Goal: Complete application form

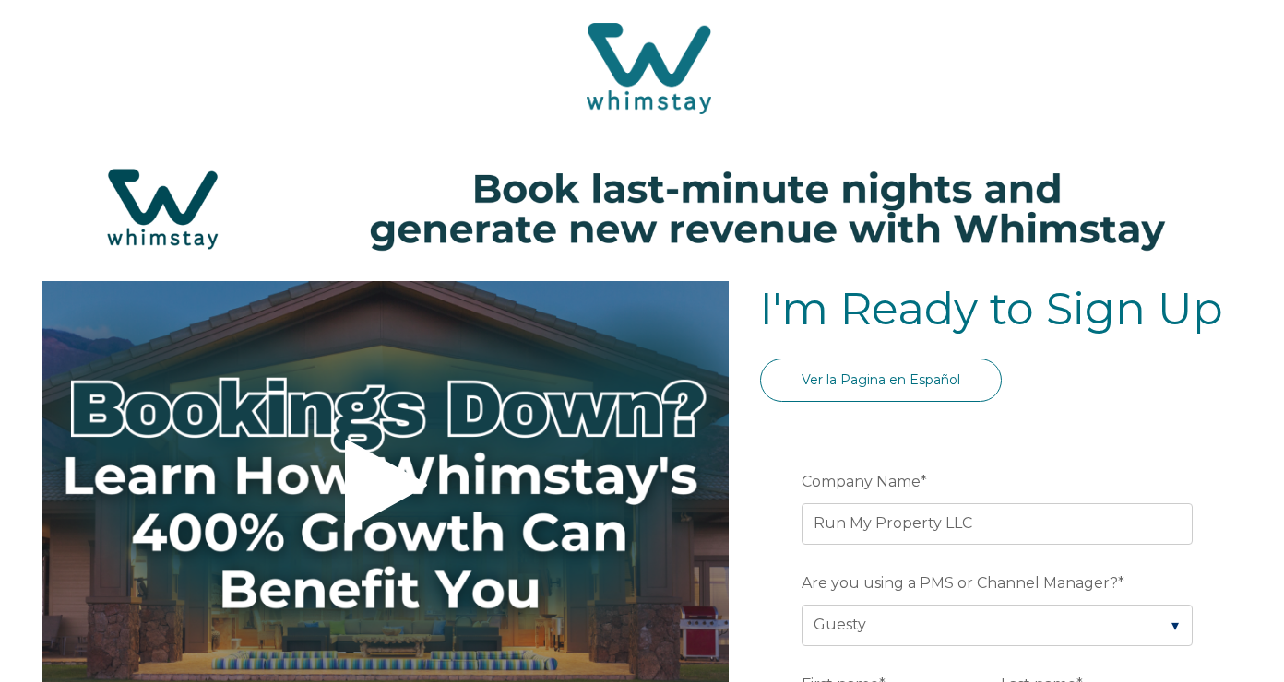
select select "Guesty"
select select "US"
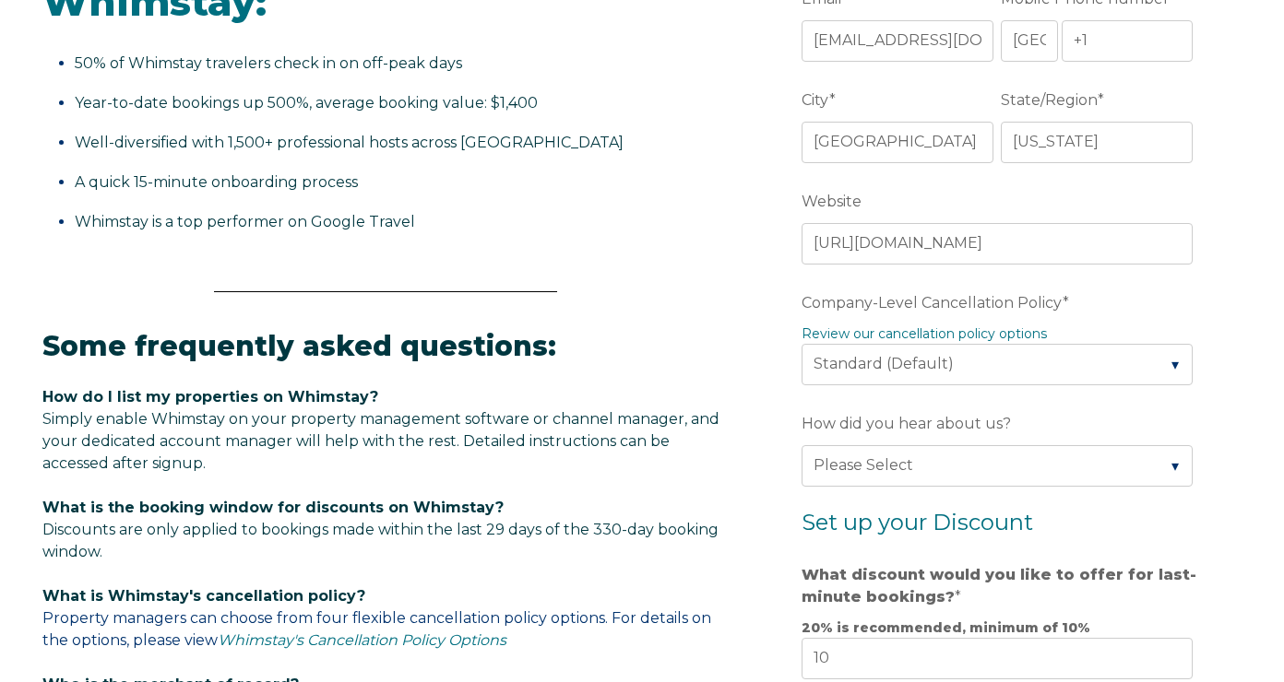
scroll to position [837, 0]
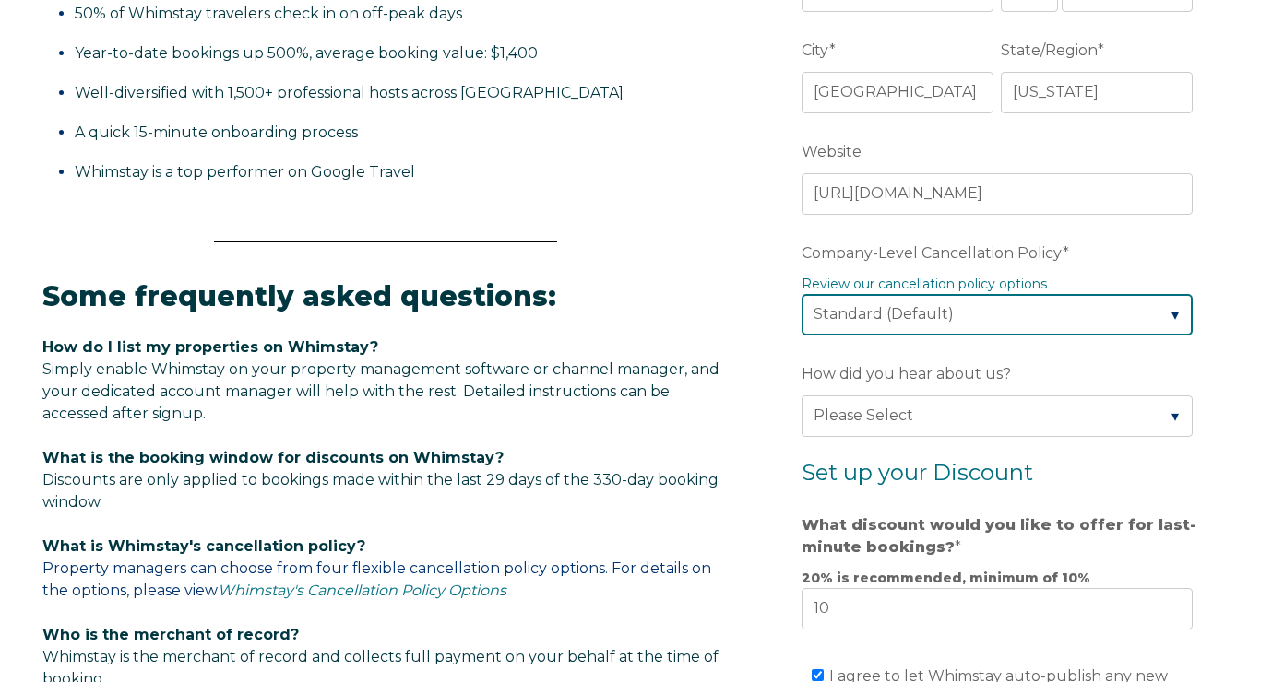
click at [918, 318] on select "Please Select Partial Standard (Default) Moderate Strict" at bounding box center [996, 314] width 391 height 41
select select "Strict"
click at [801, 294] on select "Please Select Partial Standard (Default) Moderate Strict" at bounding box center [996, 314] width 391 height 41
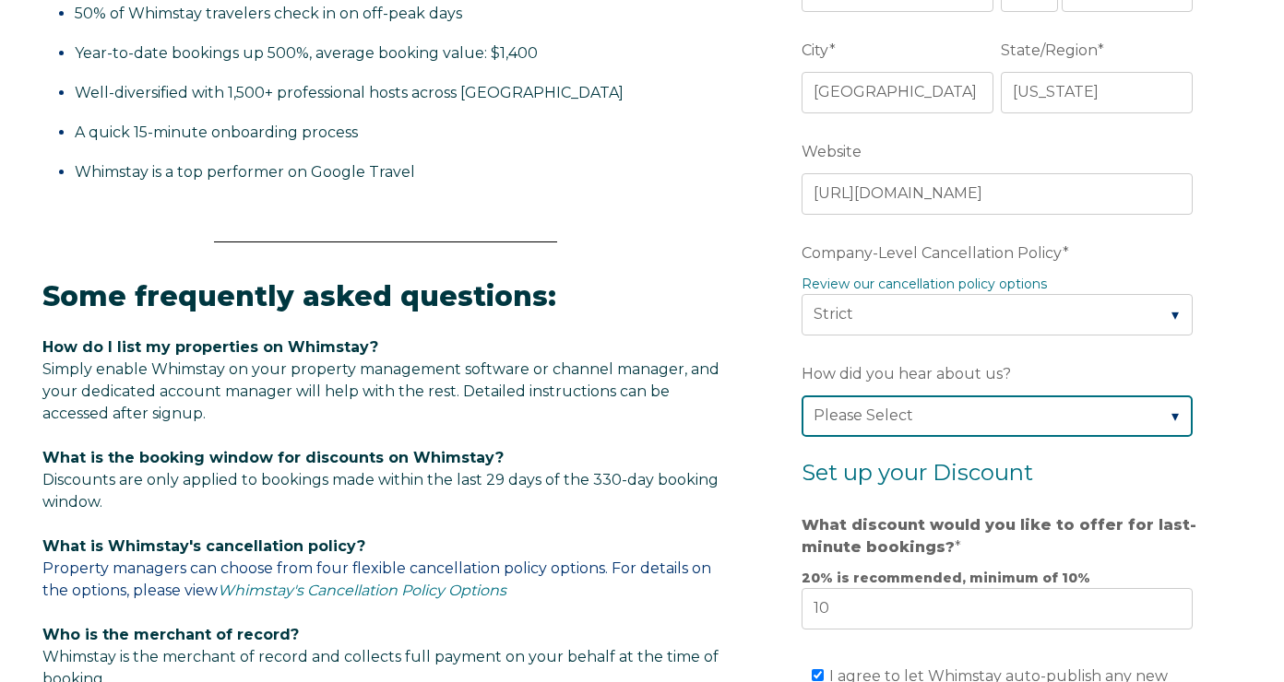
click at [881, 417] on select "Please Select Found Whimstay through a Google search Spoke to a Whimstay salesp…" at bounding box center [996, 416] width 391 height 41
select select "Podcast"
click at [801, 396] on select "Please Select Found Whimstay through a Google search Spoke to a Whimstay salesp…" at bounding box center [996, 416] width 391 height 41
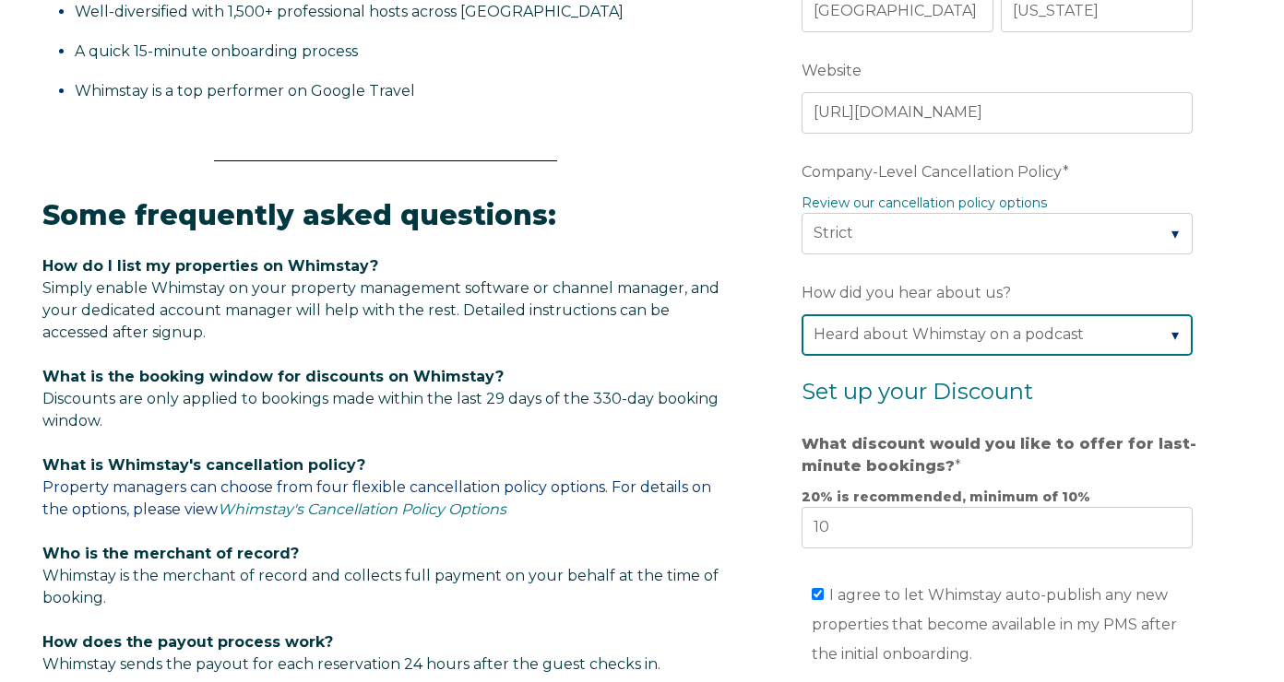
scroll to position [922, 0]
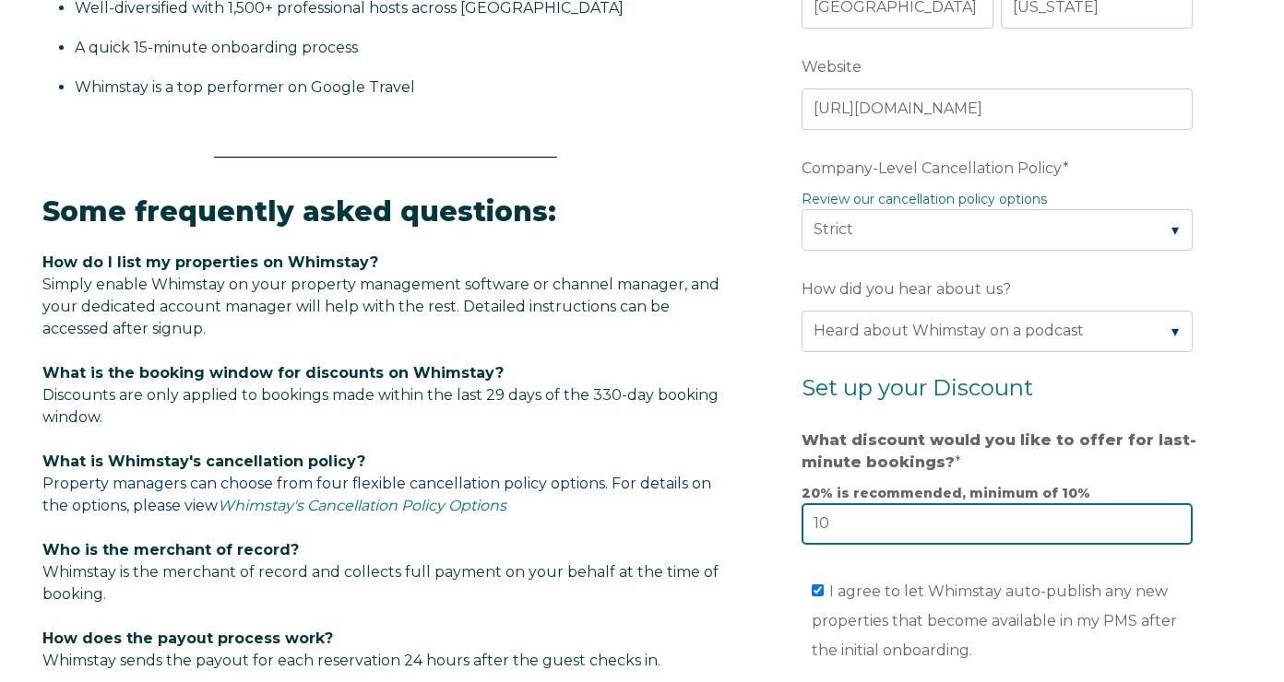
click at [827, 524] on input "10" at bounding box center [996, 524] width 391 height 41
type input "18"
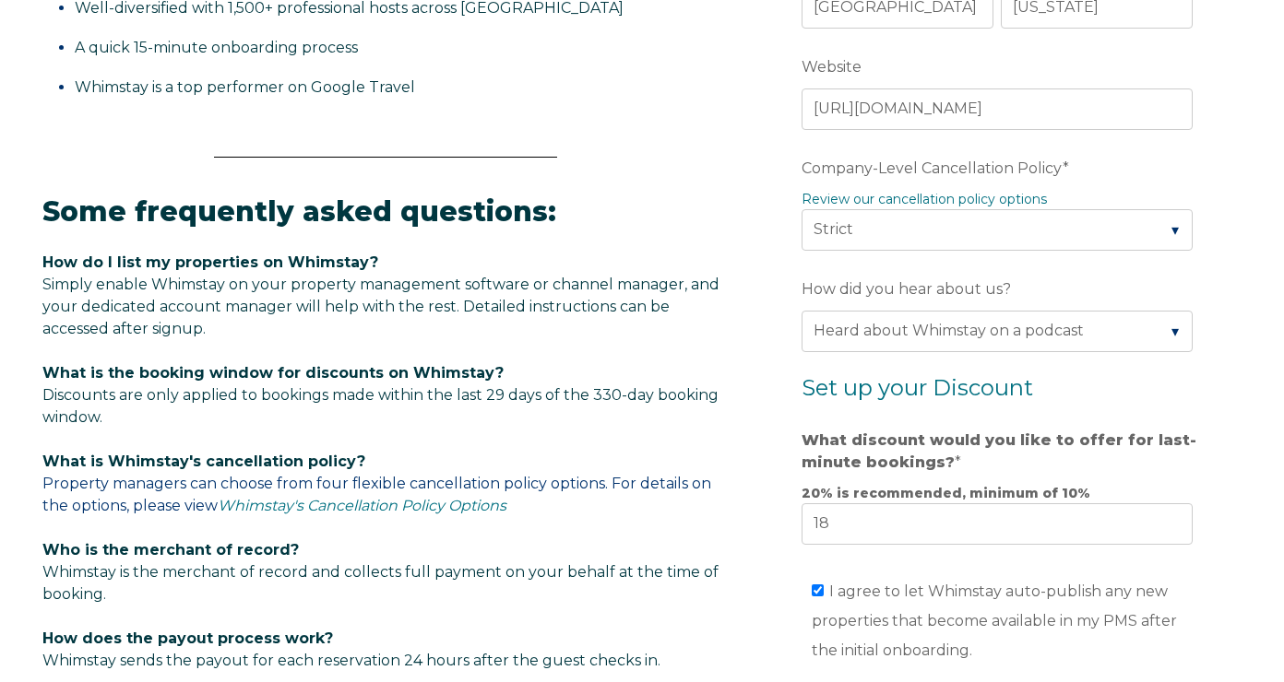
click at [744, 558] on div "Video player - SSOB Pitch Vid Thumbnail - Click to play video Why property mana…" at bounding box center [641, 200] width 1199 height 1683
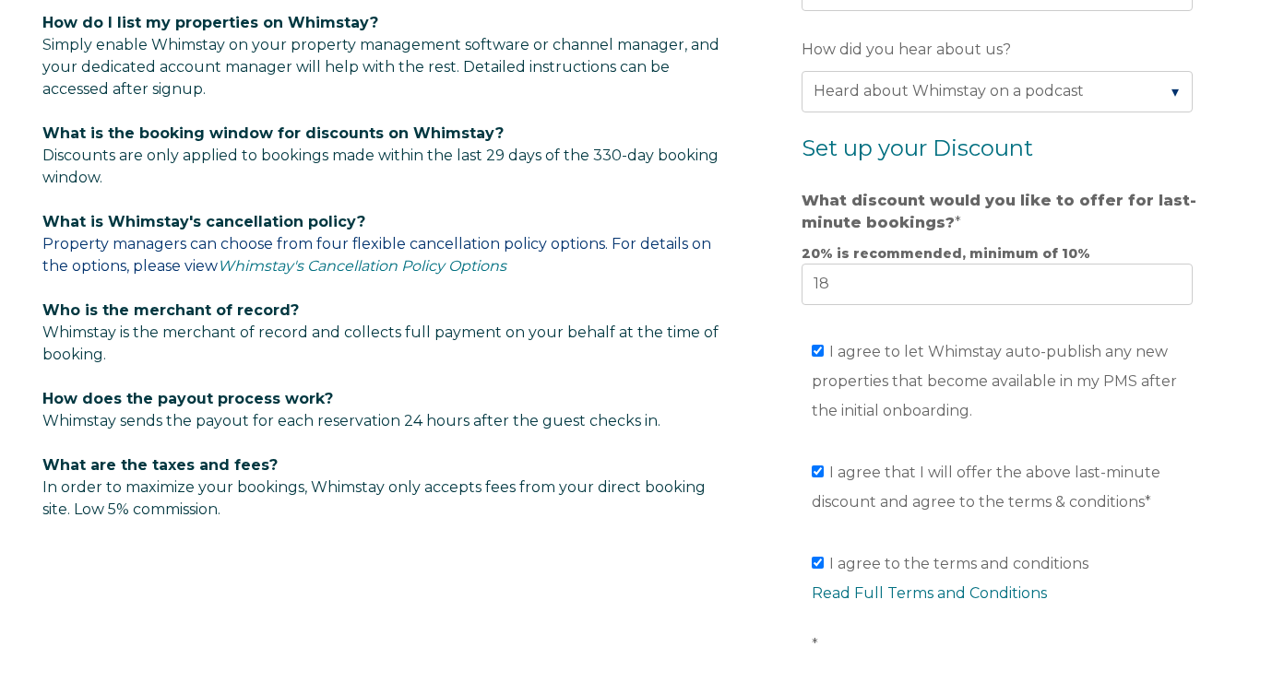
scroll to position [1465, 0]
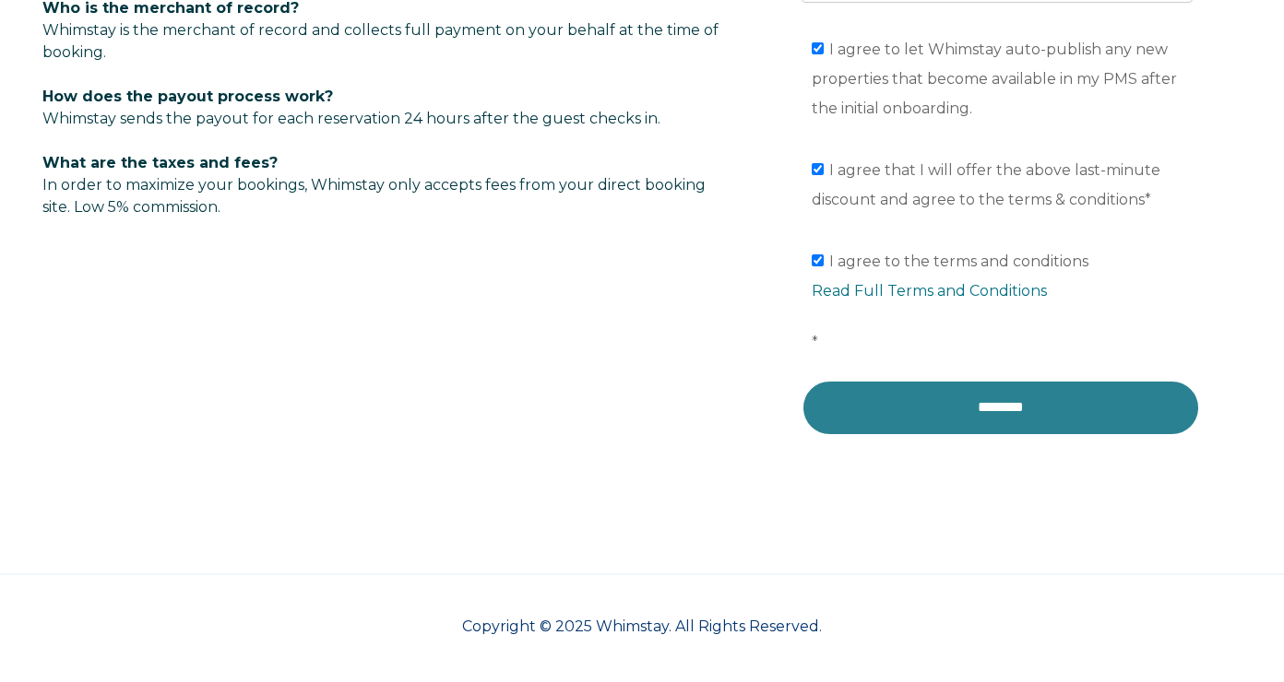
click at [920, 405] on input "********" at bounding box center [1000, 407] width 398 height 55
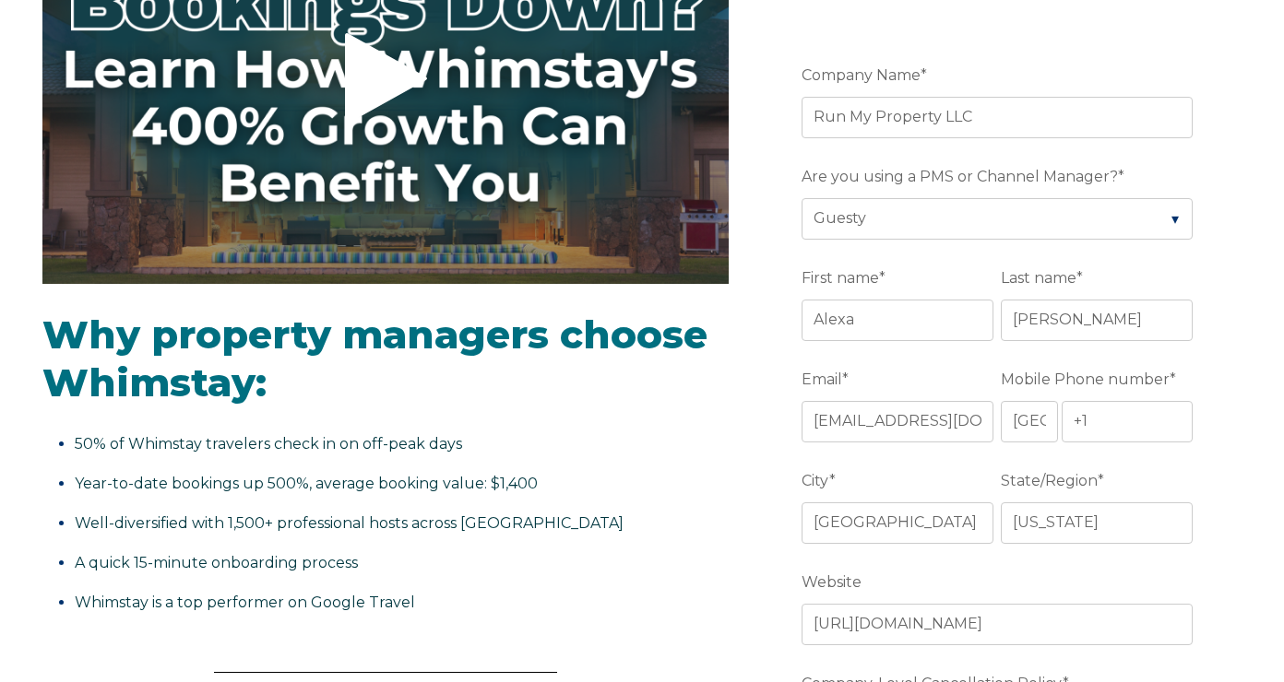
scroll to position [409, 0]
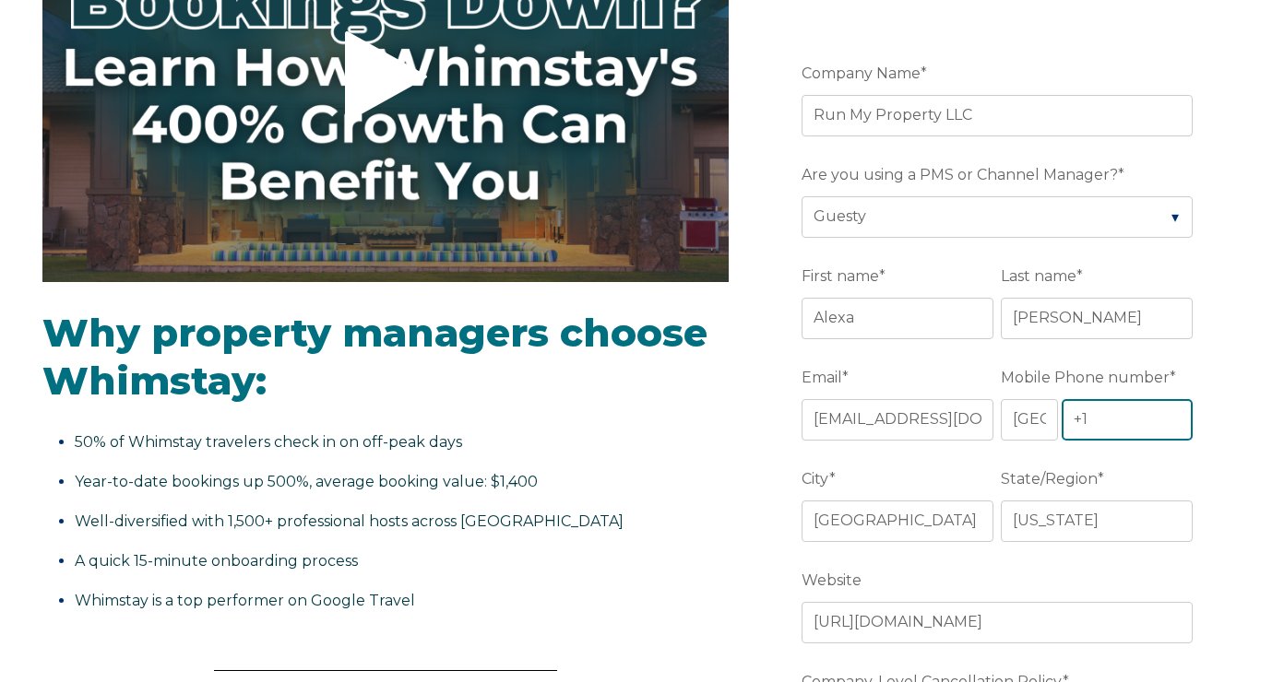
click at [1139, 411] on input "+1" at bounding box center [1127, 419] width 131 height 41
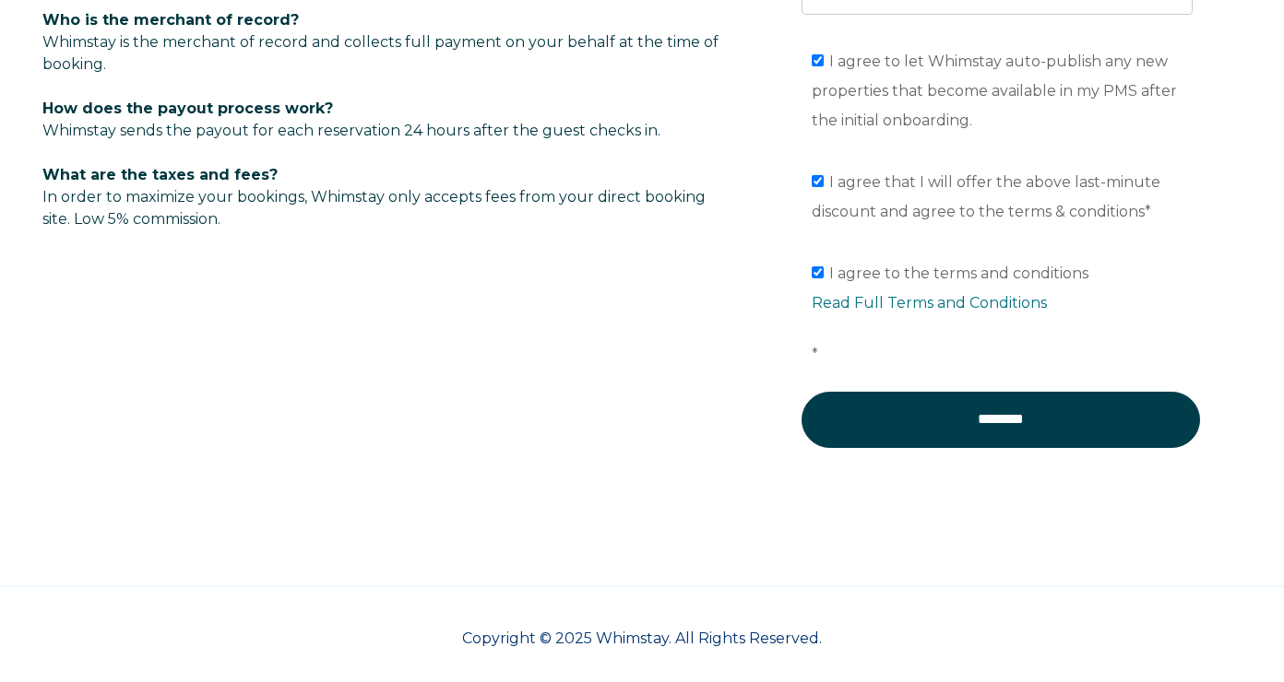
scroll to position [1465, 0]
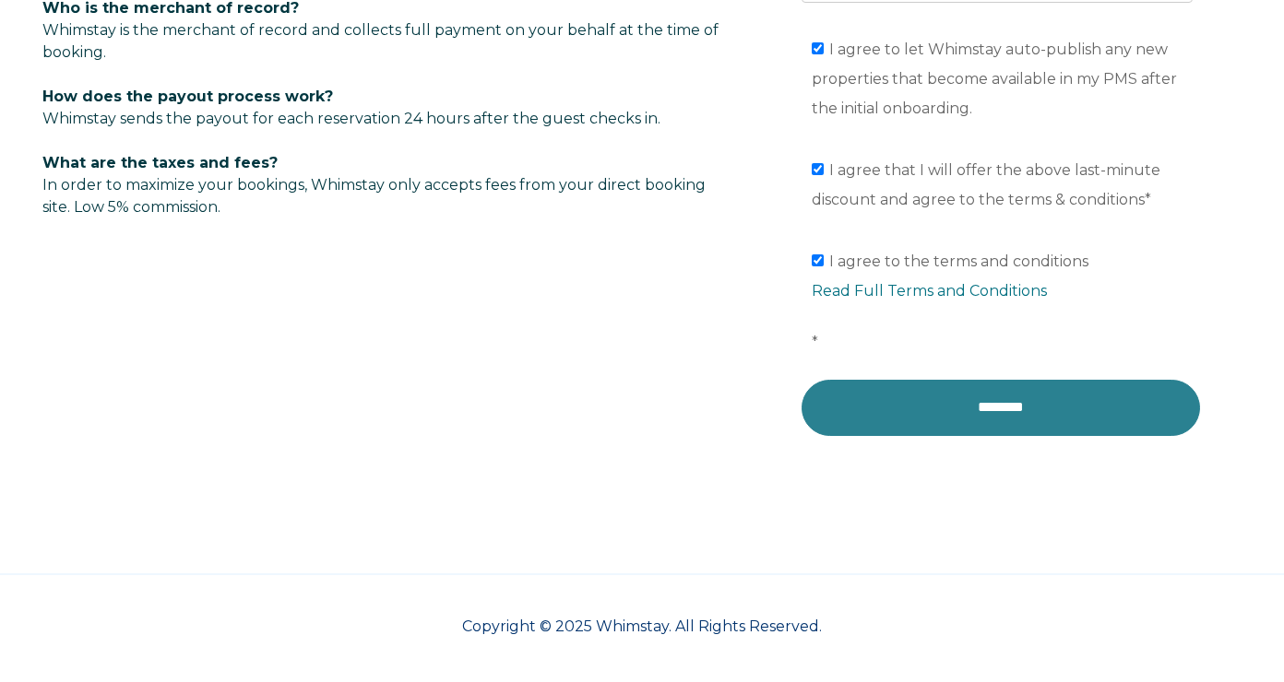
type input "[PHONE_NUMBER]"
click at [920, 403] on input "********" at bounding box center [1000, 407] width 398 height 55
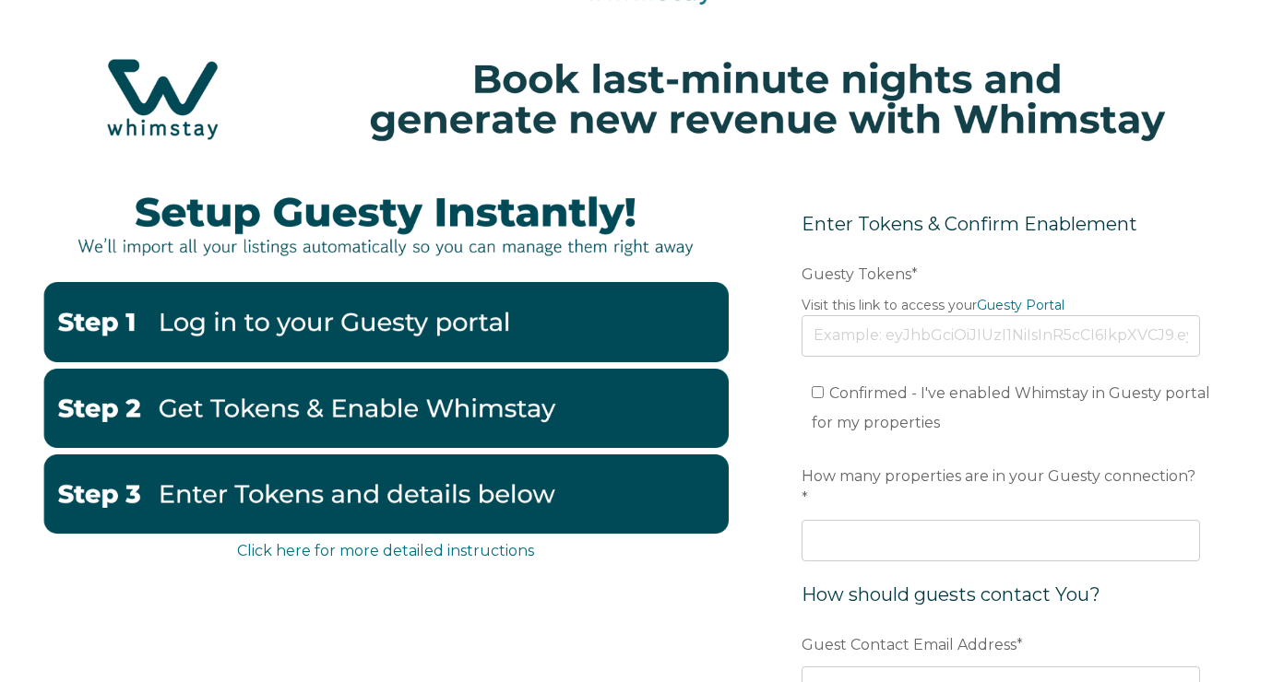
scroll to position [126, 0]
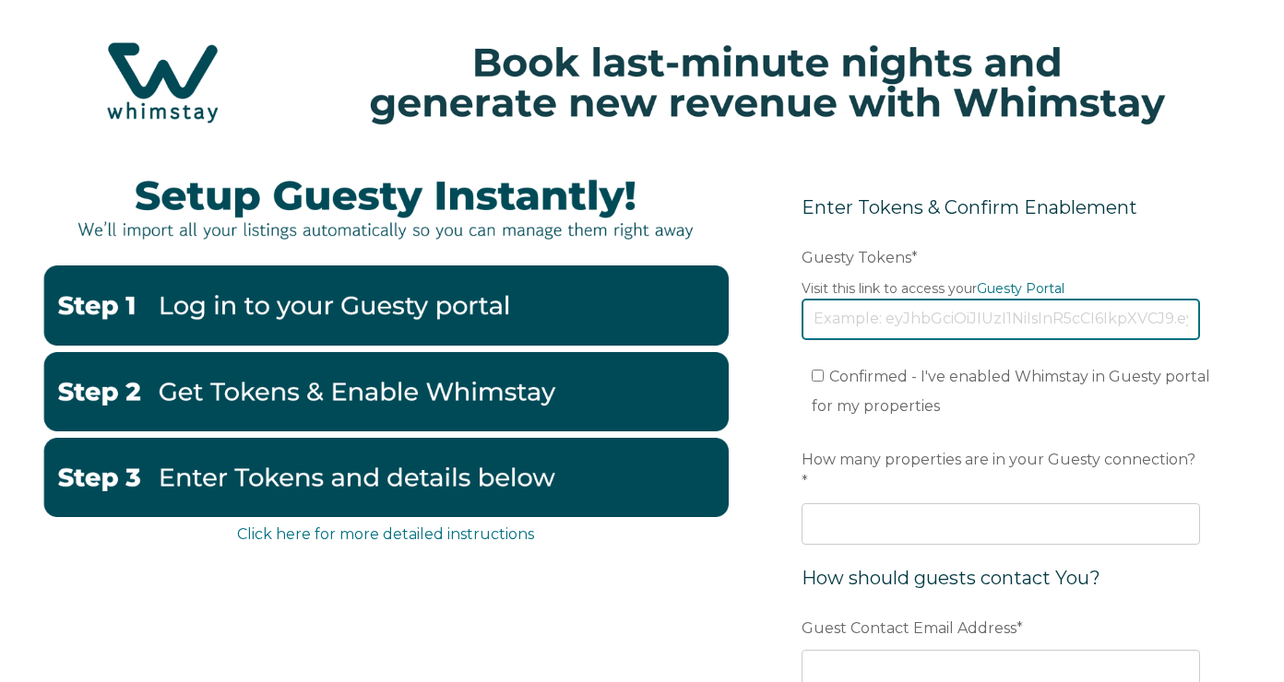
click at [861, 332] on input "Guesty Tokens *" at bounding box center [1000, 319] width 398 height 41
paste input "eyJhbGciOiJIUzI1NiIsInR5cCI6IkpXVCJ9.eyJ0b2tlbklkIjoiNjhjOThmZGJhZTg0NjM2NjZiZj…"
type input "eyJhbGciOiJIUzI1NiIsInR5cCI6IkpXVCJ9.eyJ0b2tlbklkIjoiNjhjOThmZGJhZTg0NjM2NjZiZj…"
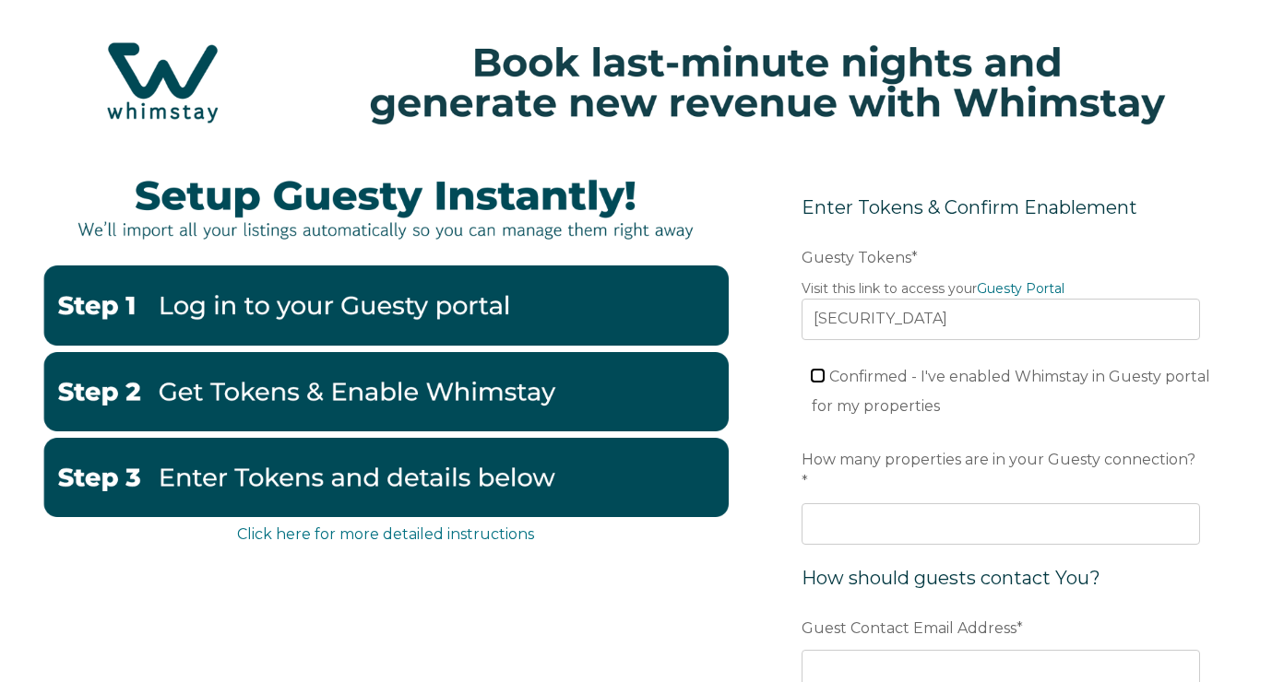
scroll to position [0, 0]
click at [814, 372] on input "Confirmed - I've enabled Whimstay in Guesty portal for my properties" at bounding box center [818, 376] width 12 height 12
checkbox input "true"
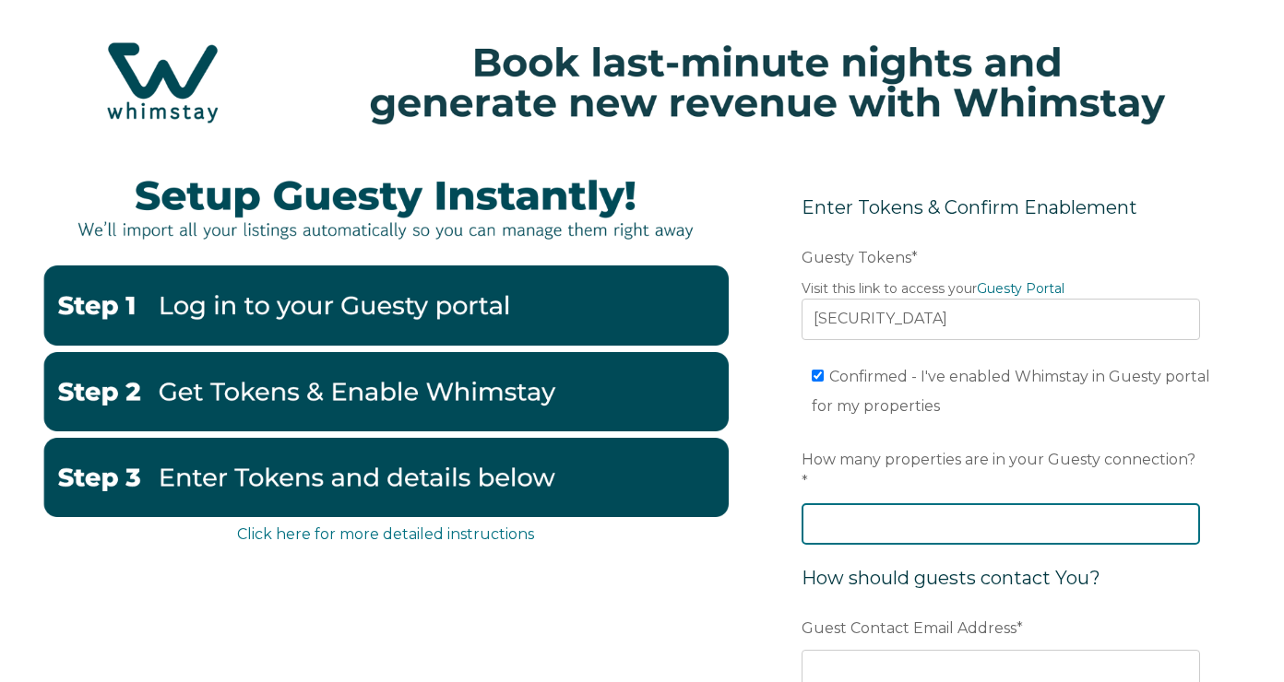
click at [861, 504] on input "How many properties are in your Guesty connection? *" at bounding box center [1000, 524] width 398 height 41
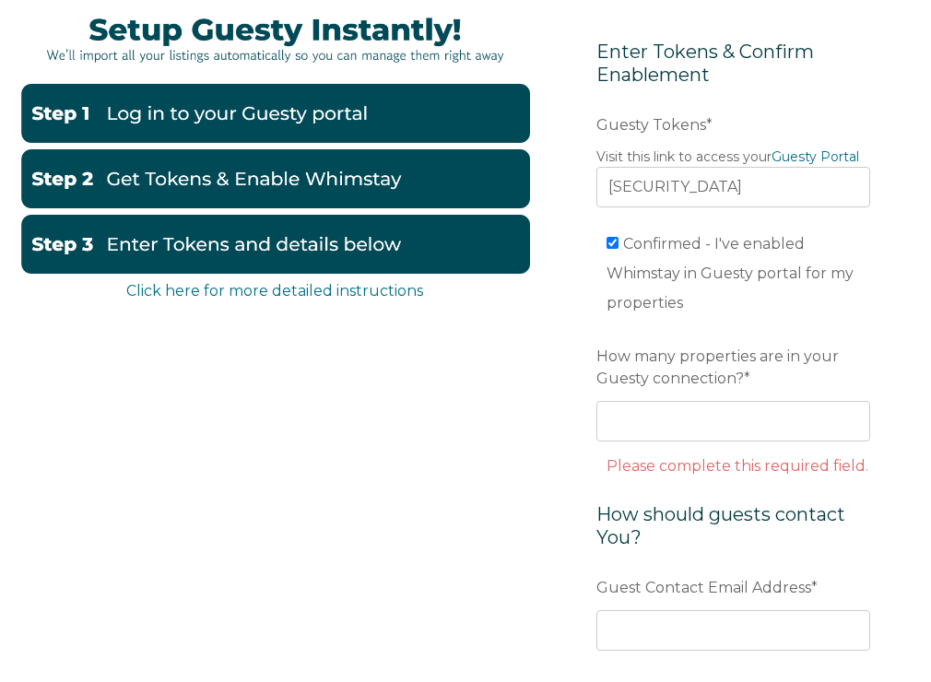
scroll to position [244, 0]
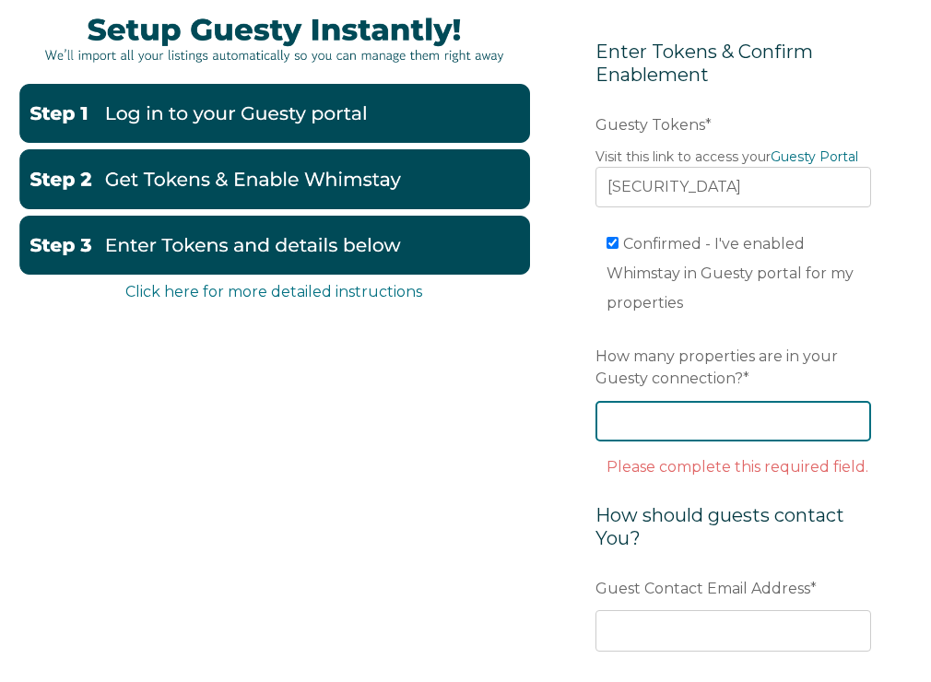
click at [660, 422] on input "How many properties are in your Guesty connection? *" at bounding box center [734, 421] width 276 height 41
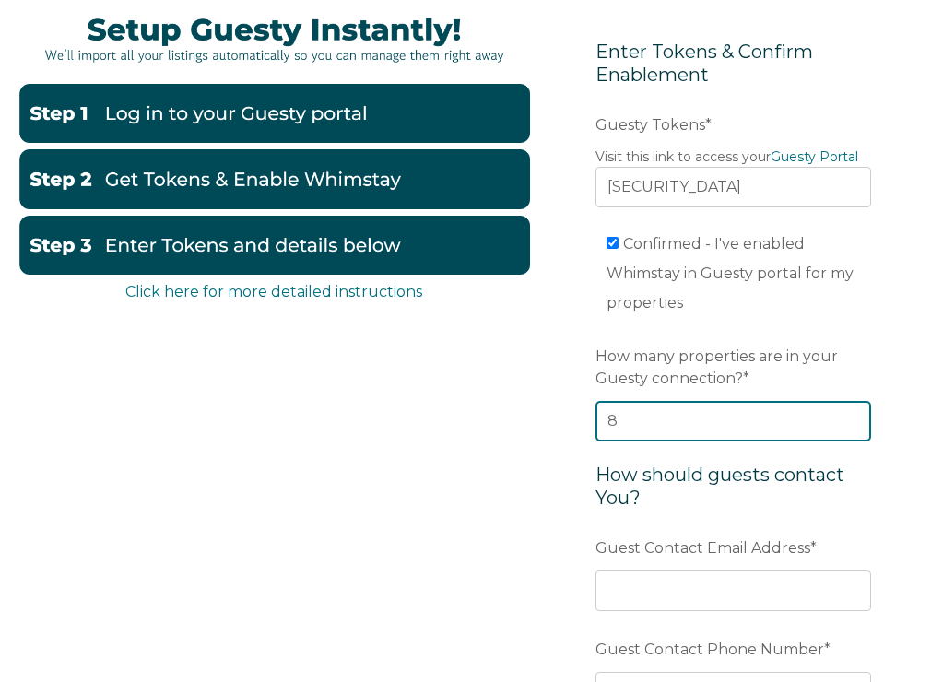
type input "8"
click at [525, 554] on div "Click here for more detailed instructions Enter Tokens & Confirm Enablement Pre…" at bounding box center [465, 426] width 895 height 854
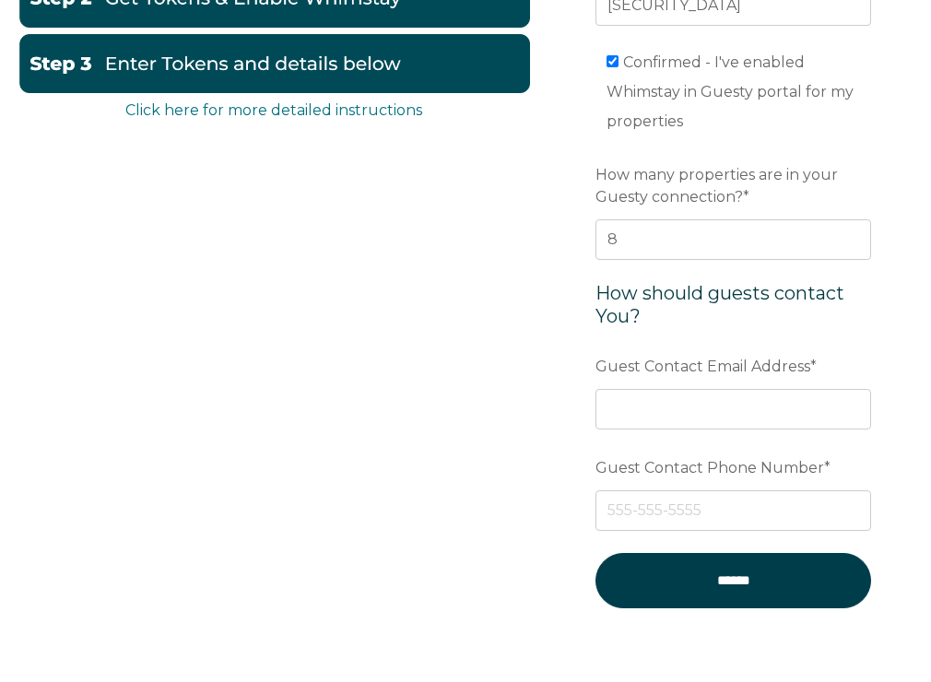
scroll to position [435, 0]
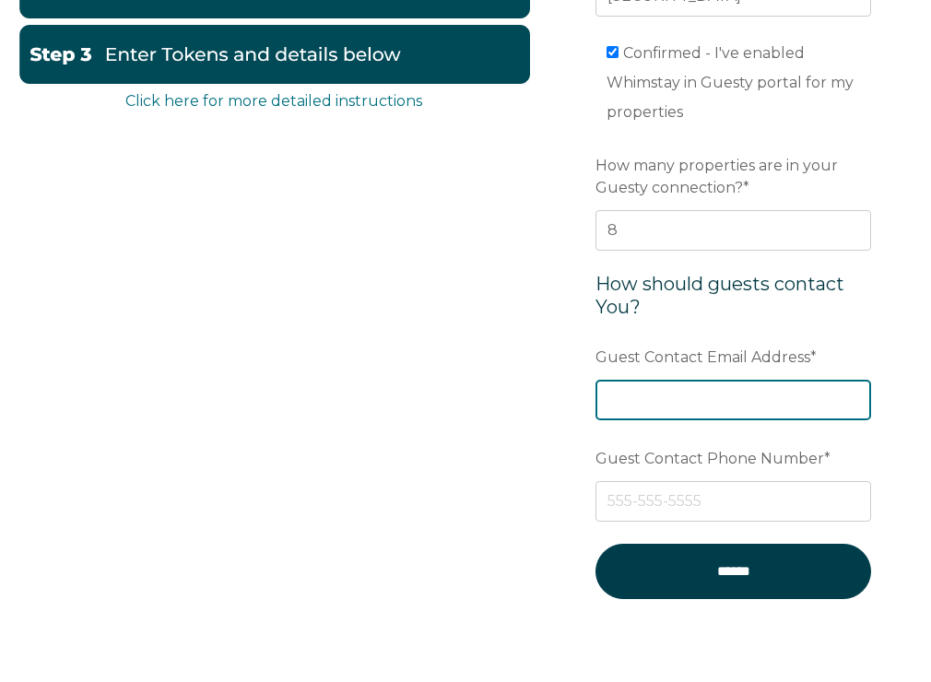
click at [686, 400] on input "Guest Contact Email Address *" at bounding box center [734, 400] width 276 height 41
click at [636, 408] on input "bookings@" at bounding box center [734, 400] width 276 height 41
paste input "swfldirectbookvacations.com"
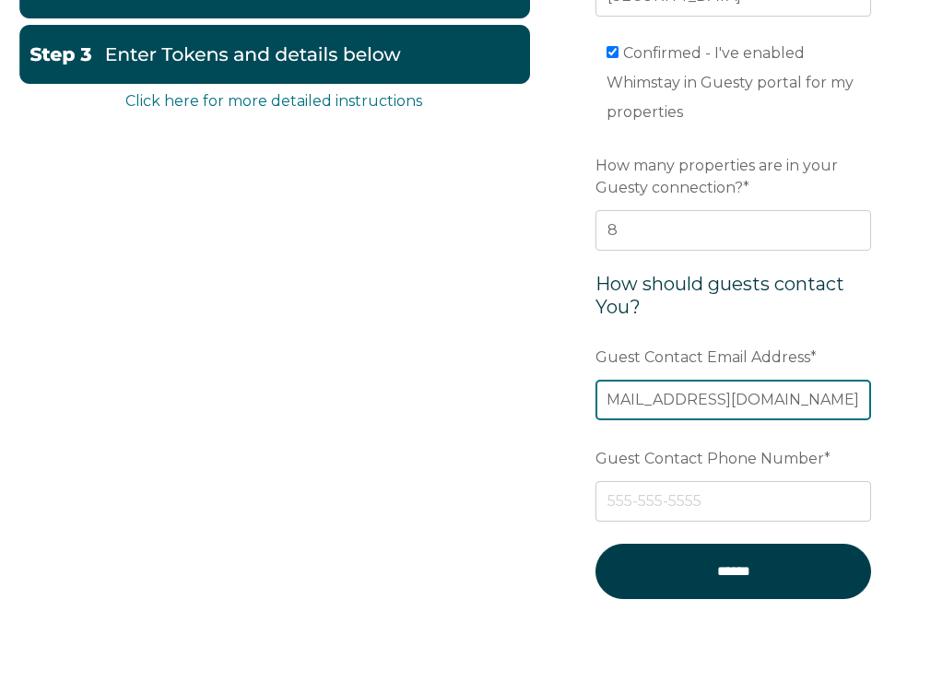
scroll to position [0, 0]
click at [734, 403] on input "bookings@swfldirectbookvacations.com" at bounding box center [734, 400] width 276 height 41
type input "bookings@swfldirectbookvacations.com"
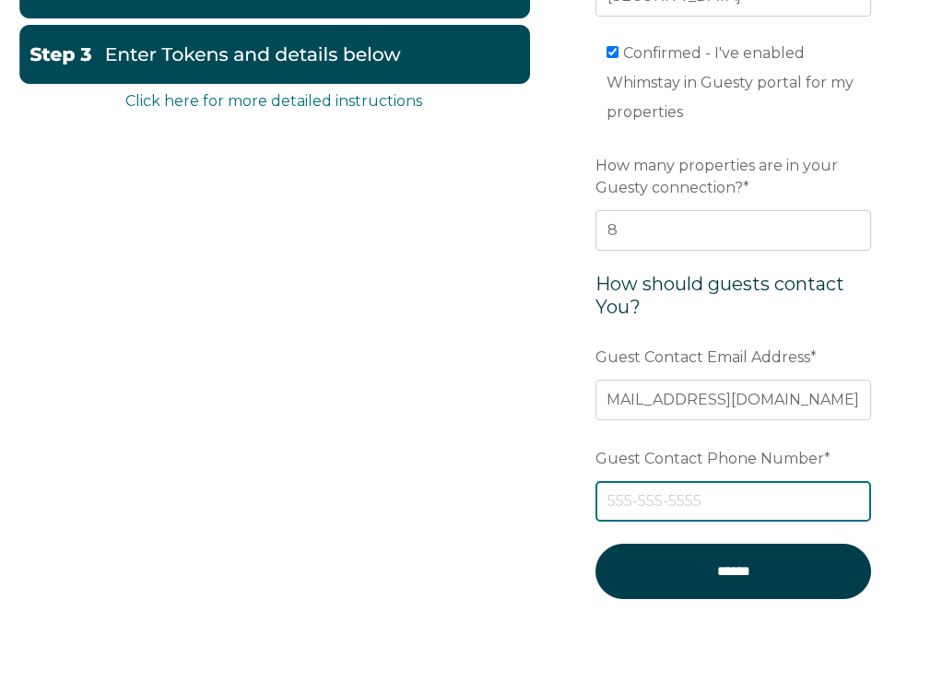
click at [677, 496] on input "Guest Contact Phone Number *" at bounding box center [734, 501] width 276 height 41
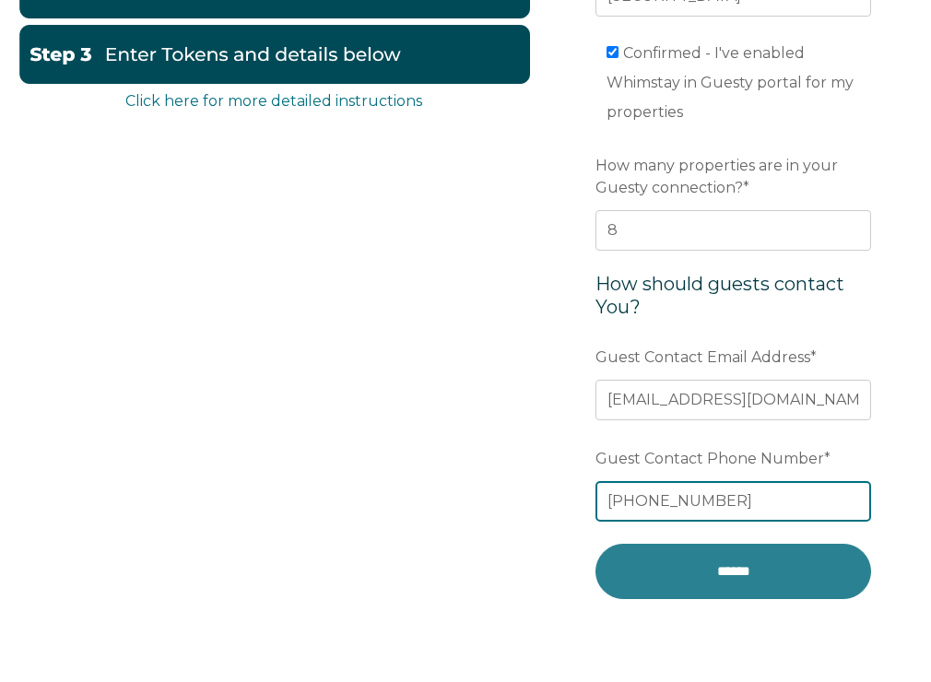
type input "248-860-1915"
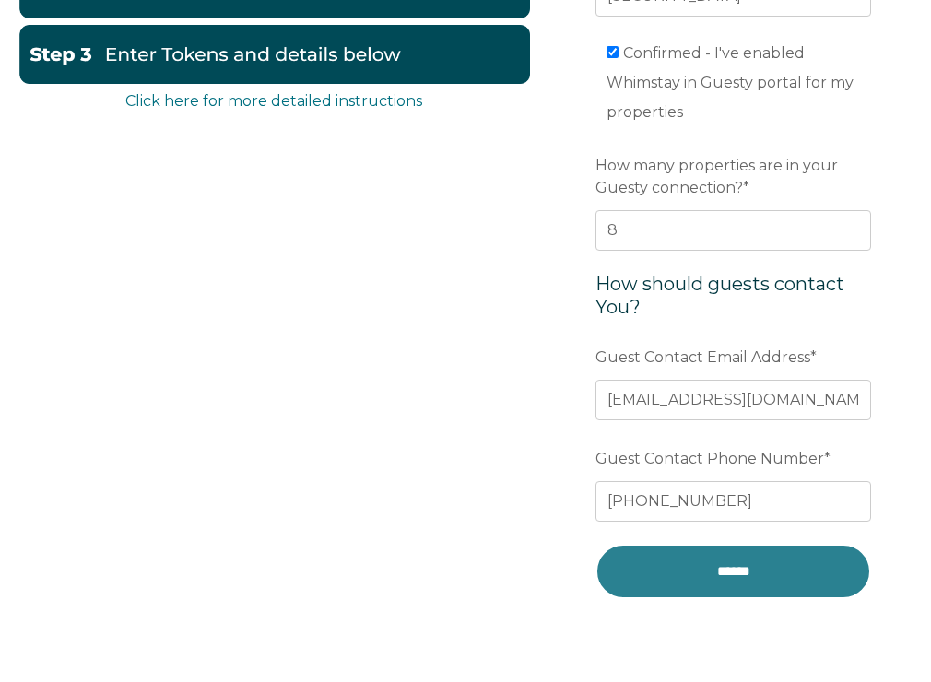
click at [738, 561] on input "******" at bounding box center [734, 571] width 276 height 54
